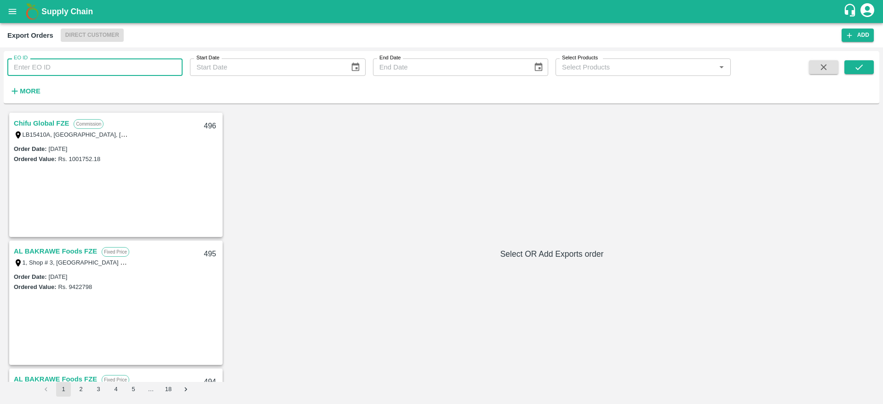
click at [60, 59] on input "EO ID" at bounding box center [94, 66] width 175 height 17
type input "457"
click at [858, 71] on icon "submit" at bounding box center [859, 67] width 10 height 10
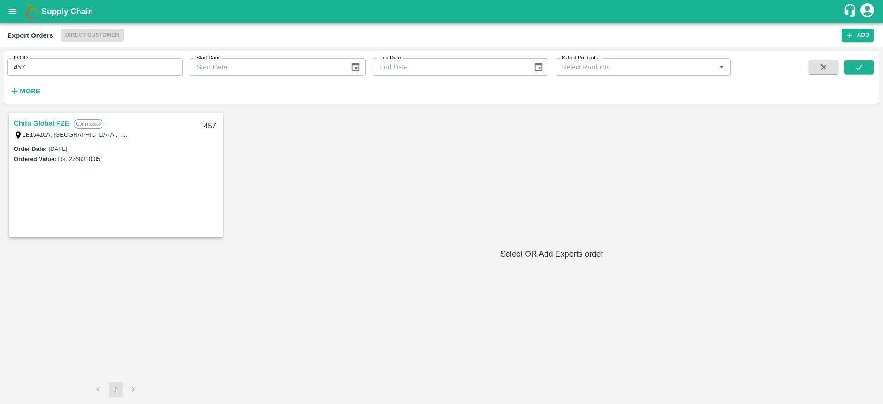
click at [37, 124] on link "Chifu Global FZE" at bounding box center [41, 123] width 55 height 12
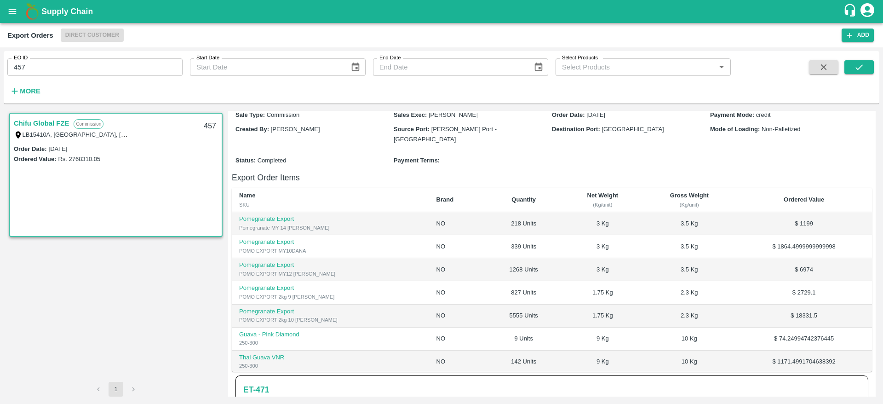
scroll to position [132, 0]
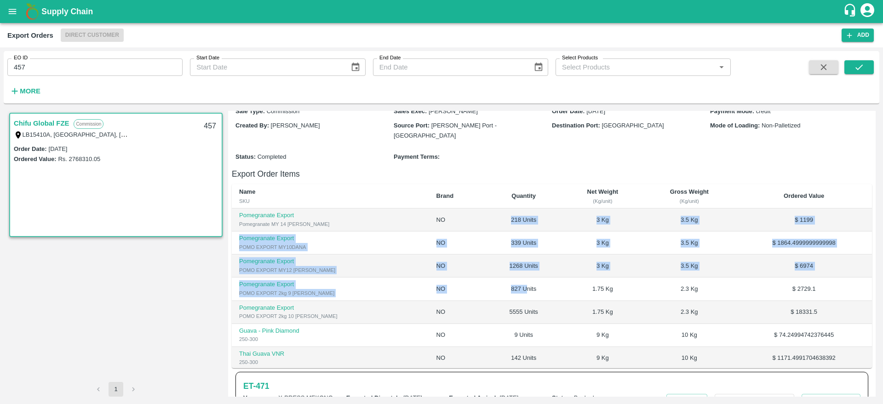
drag, startPoint x: 473, startPoint y: 196, endPoint x: 497, endPoint y: 270, distance: 76.9
click at [497, 270] on tbody "Pomegranate Export Pomegranate MY 14 [PERSON_NAME] NO 218 Units 3 Kg 3.5 Kg $ 1…" at bounding box center [552, 288] width 640 height 161
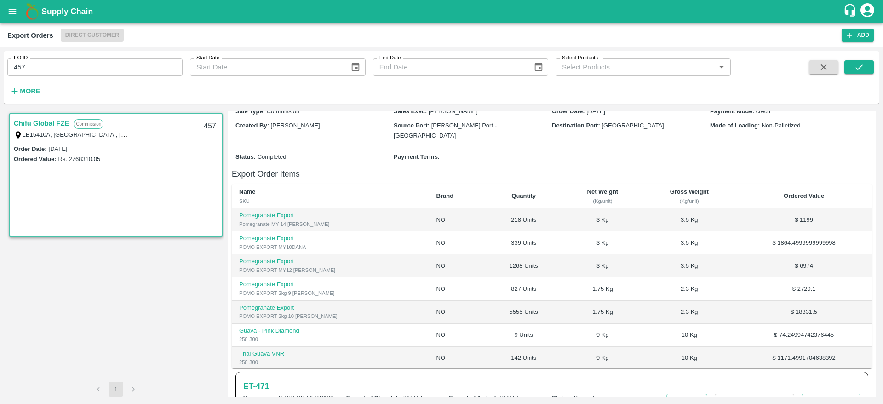
click at [563, 277] on td "1.75 Kg" at bounding box center [603, 288] width 80 height 23
